Goal: Transaction & Acquisition: Purchase product/service

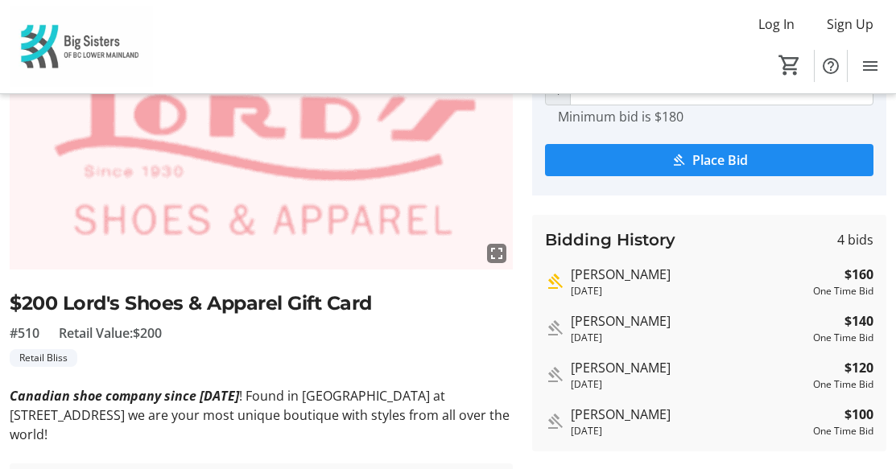
scroll to position [81, 0]
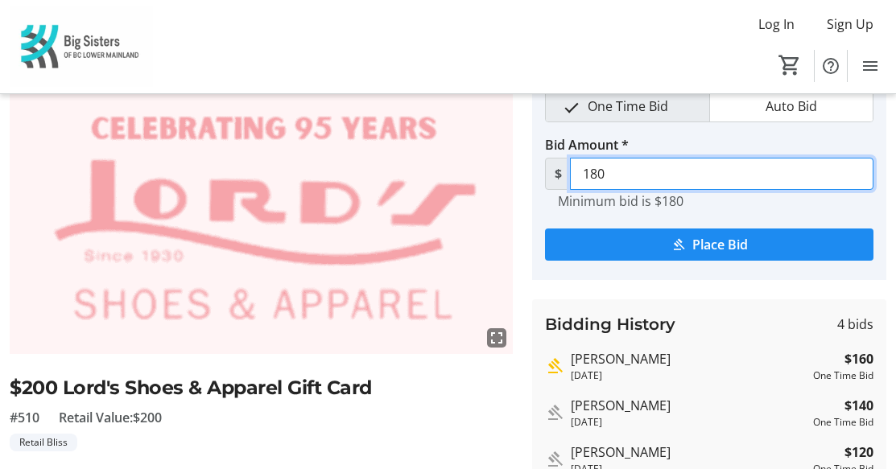
drag, startPoint x: 691, startPoint y: 173, endPoint x: 486, endPoint y: 163, distance: 205.4
click at [486, 163] on div "fullscreen $200 Lord's Shoes & Apparel Gift Card #510 Retail Value: $200 Retail…" at bounding box center [448, 364] width 896 height 587
type input "200"
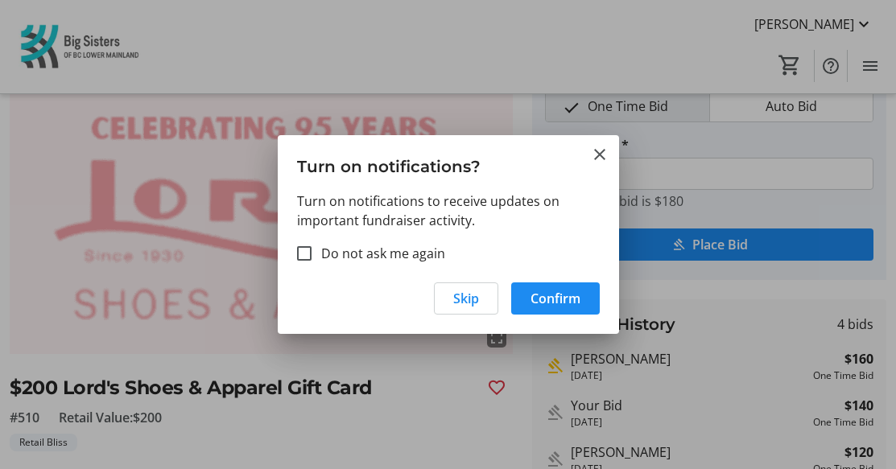
scroll to position [0, 0]
click at [568, 298] on span "Confirm" at bounding box center [555, 298] width 50 height 19
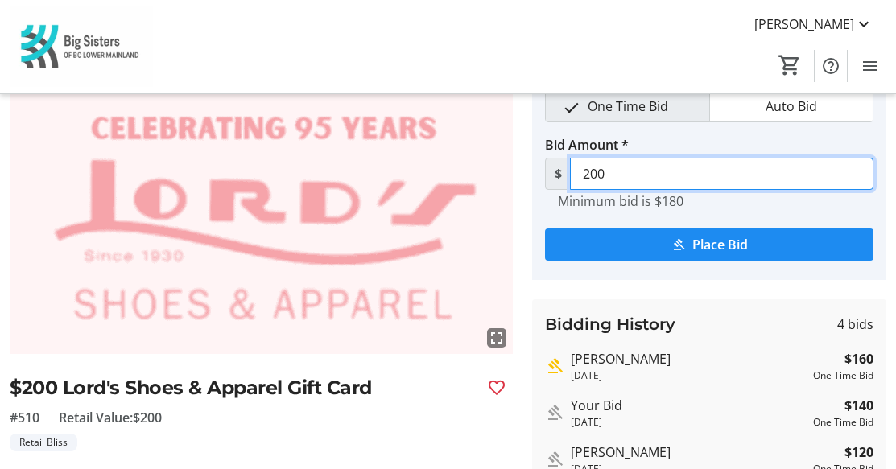
scroll to position [81, 0]
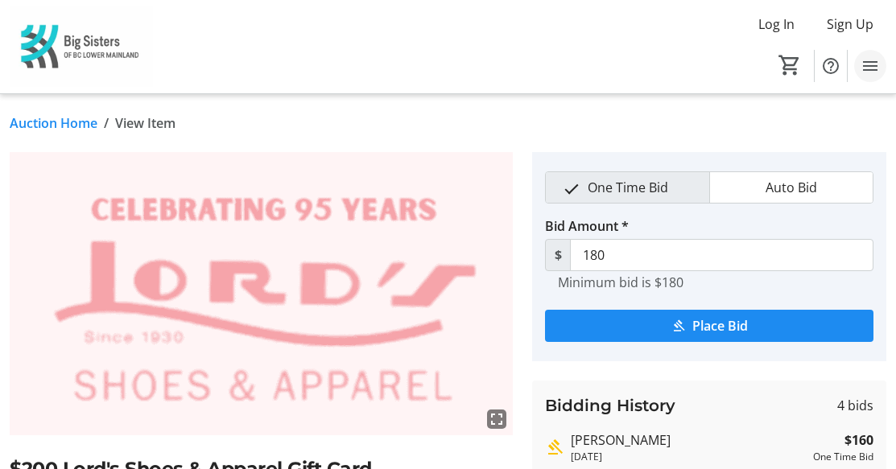
click at [876, 61] on mat-icon "Menu" at bounding box center [869, 65] width 19 height 19
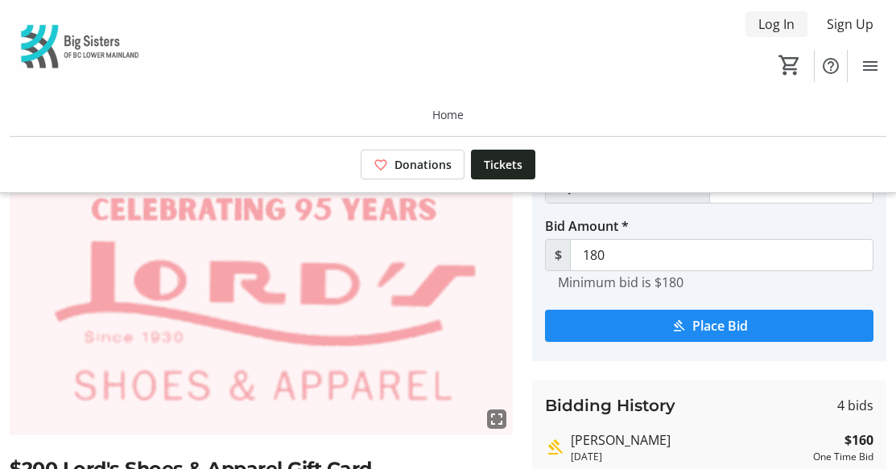
click at [786, 27] on span "Log In" at bounding box center [776, 23] width 36 height 19
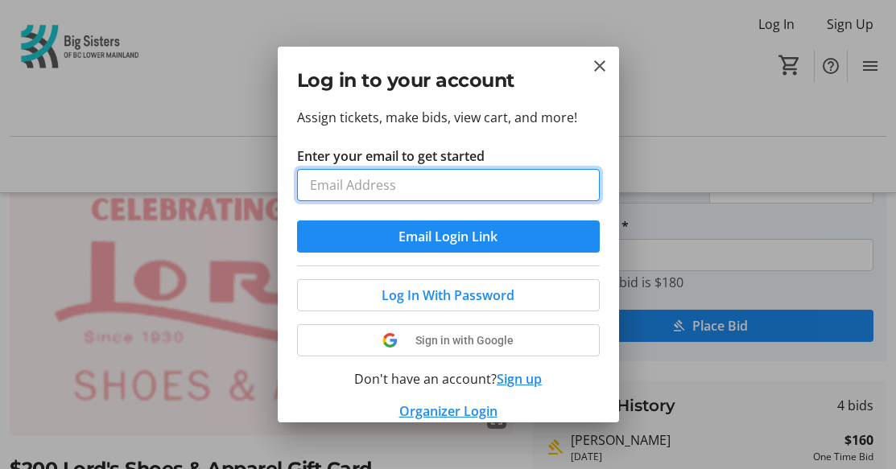
type input "cathybrown0616@gmail.com"
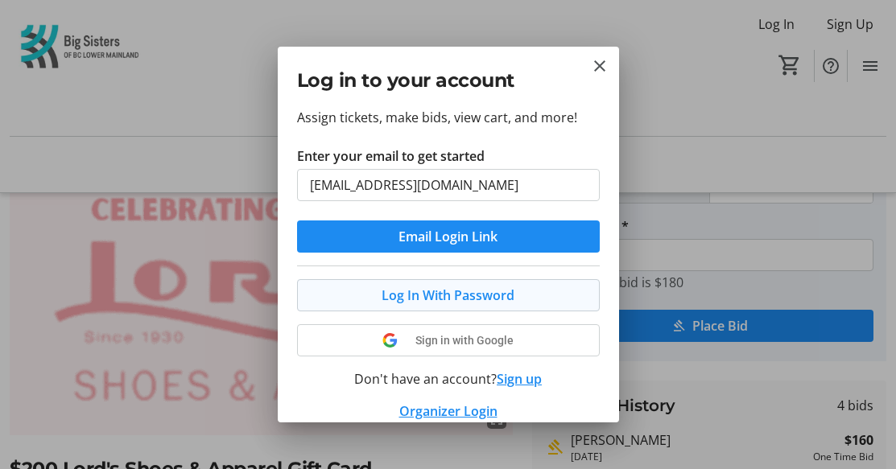
click at [473, 304] on span "Log In With Password" at bounding box center [447, 295] width 133 height 19
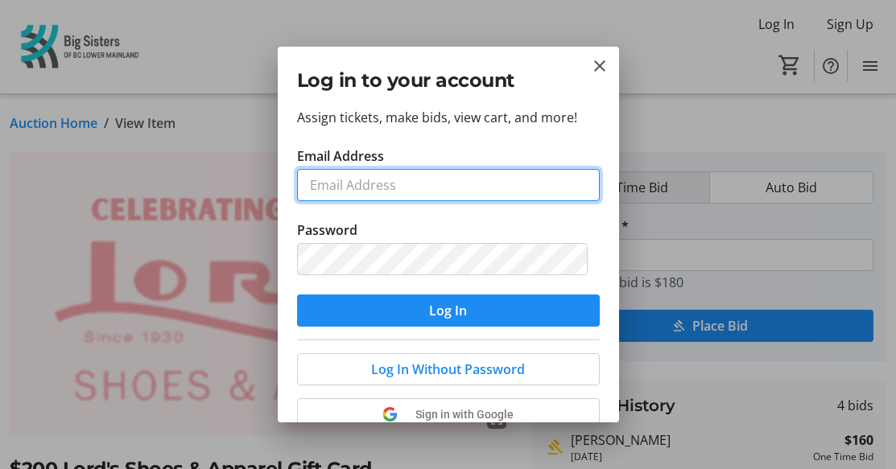
type input "cathybrown0616@gmail.com"
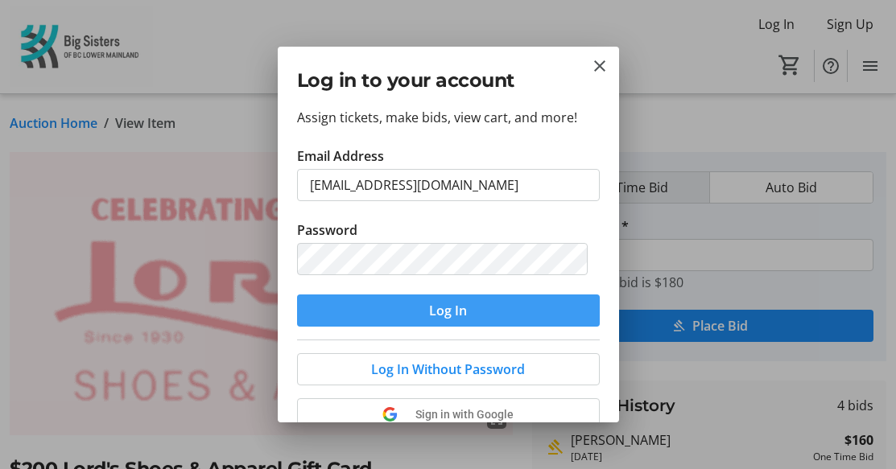
click at [460, 303] on span "Log In" at bounding box center [448, 310] width 38 height 19
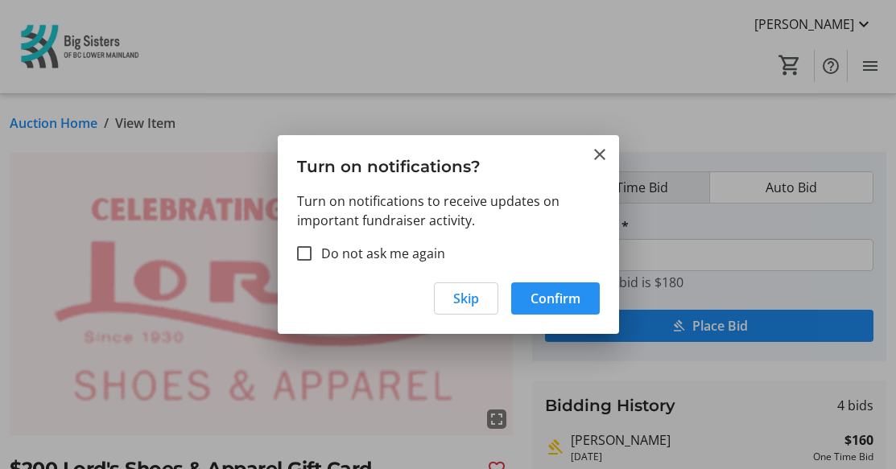
click at [571, 301] on span "Confirm" at bounding box center [555, 298] width 50 height 19
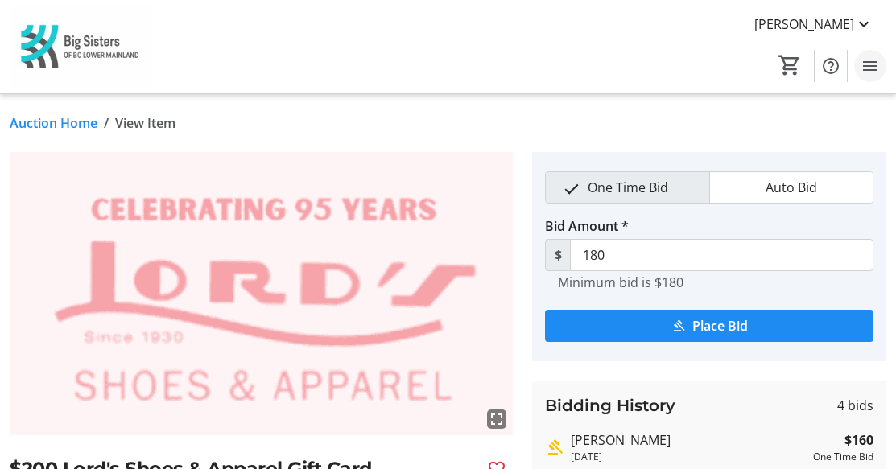
click at [877, 72] on mat-icon "Menu" at bounding box center [869, 65] width 19 height 19
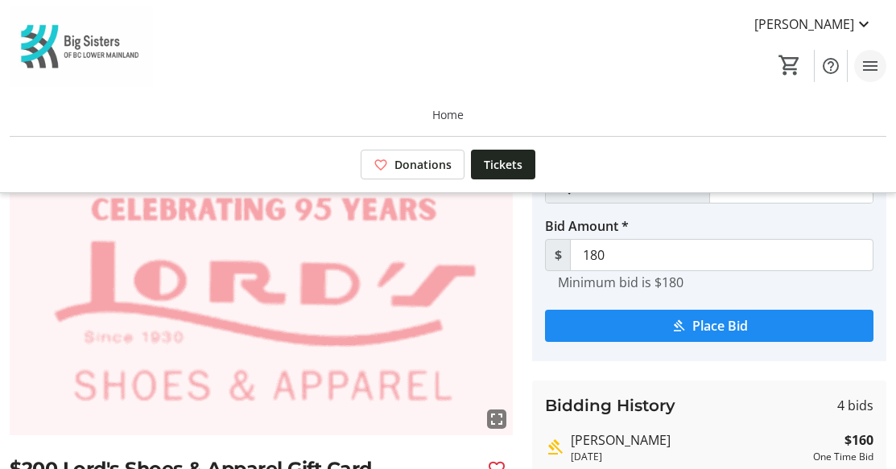
click at [877, 72] on mat-icon "Menu" at bounding box center [869, 65] width 19 height 19
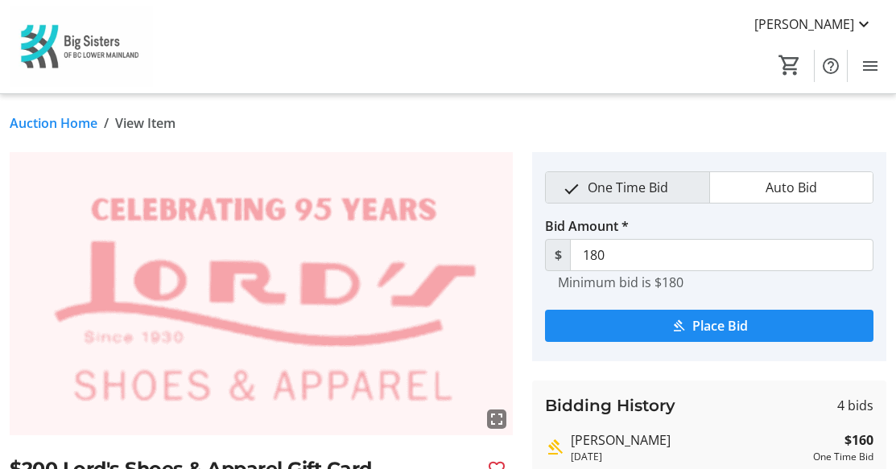
click at [67, 128] on link "Auction Home" at bounding box center [54, 122] width 88 height 19
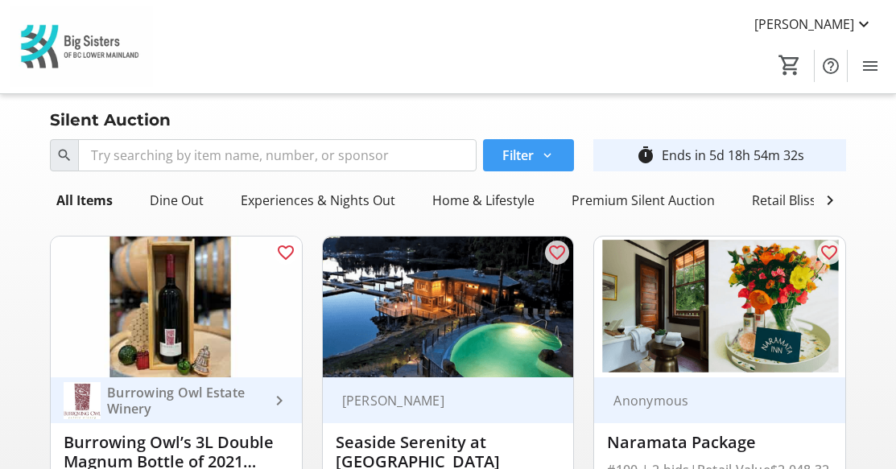
click at [546, 159] on mat-icon at bounding box center [547, 155] width 14 height 14
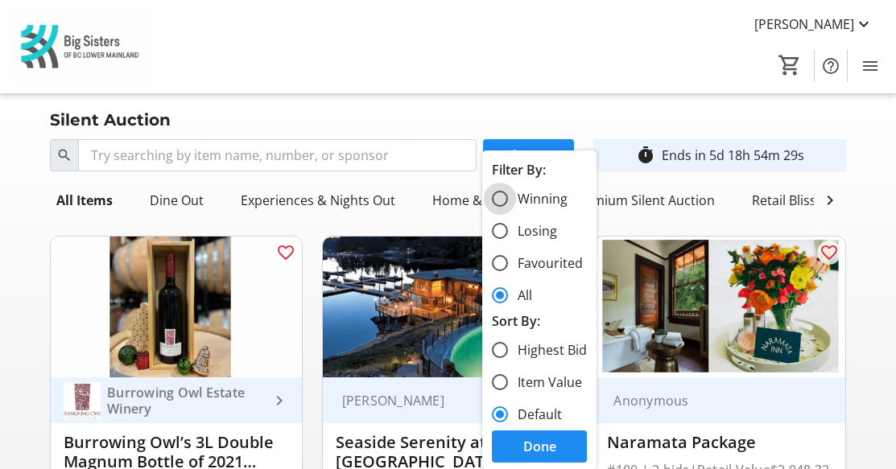
click at [501, 199] on input "Winning" at bounding box center [500, 199] width 16 height 16
radio input "true"
click at [552, 455] on span "Done" at bounding box center [539, 446] width 33 height 19
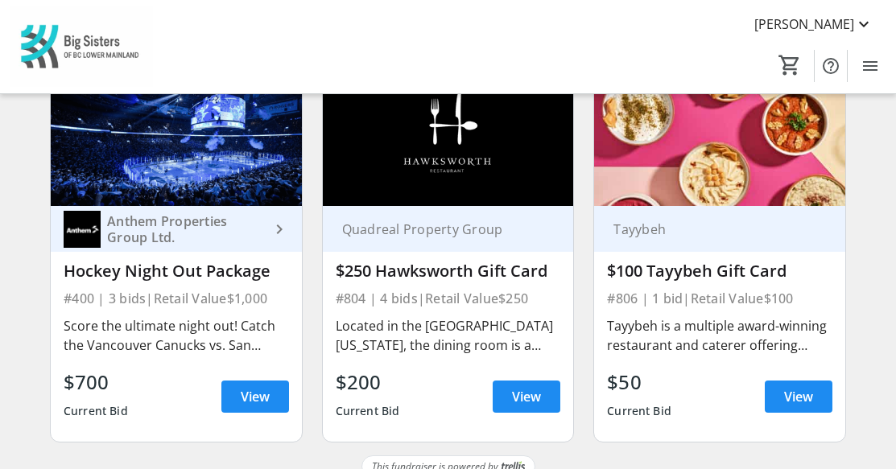
scroll to position [205, 0]
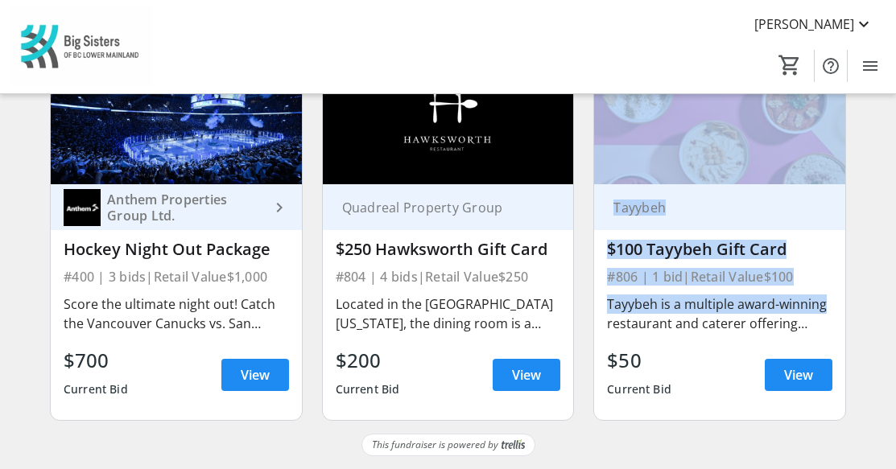
drag, startPoint x: 894, startPoint y: 303, endPoint x: 863, endPoint y: 158, distance: 148.0
click at [863, 158] on div "Search Filter timer_outline Ends in 5d 18h 54m 13s All Items Dine Out Experienc…" at bounding box center [448, 187] width 896 height 494
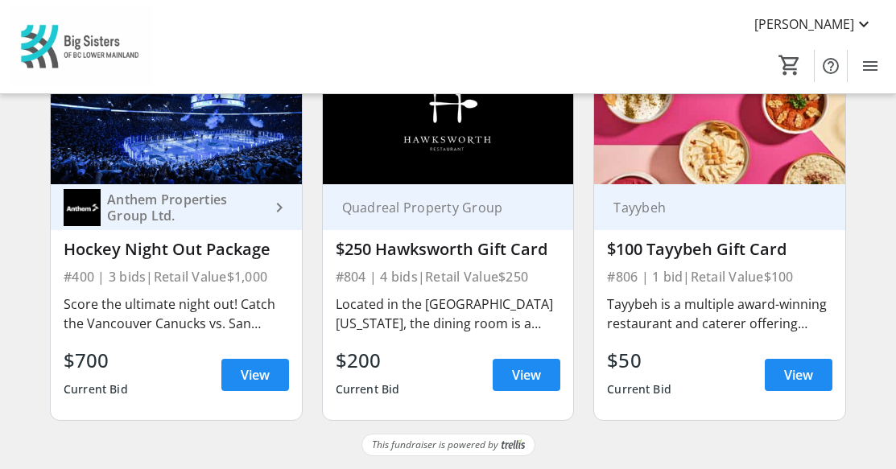
click at [862, 322] on div "Search Filter timer_outline Ends in 5d 18h 54m 12s All Items Dine Out Experienc…" at bounding box center [447, 187] width 889 height 494
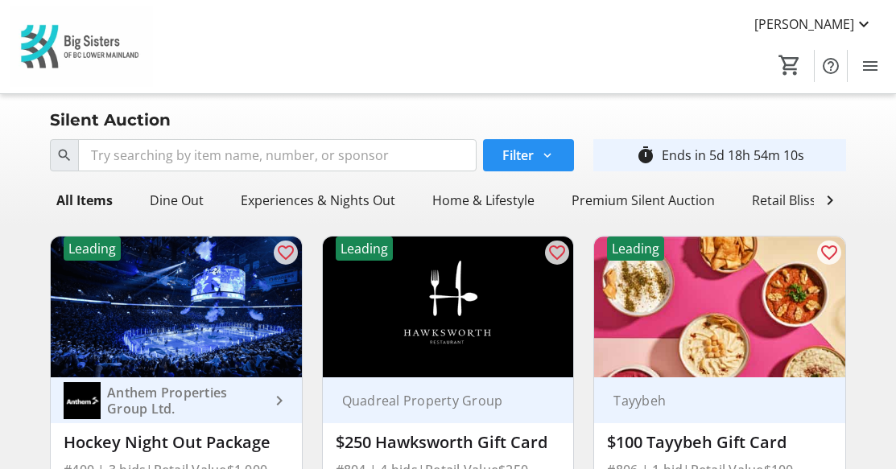
click at [553, 154] on mat-icon at bounding box center [547, 155] width 14 height 14
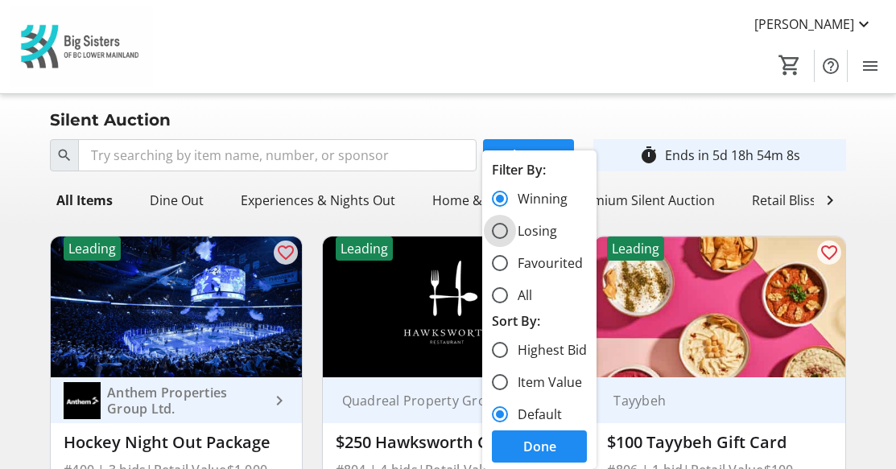
click at [505, 236] on input "Losing" at bounding box center [500, 231] width 16 height 16
radio input "true"
click at [570, 448] on span at bounding box center [539, 446] width 95 height 39
